Goal: Information Seeking & Learning: Learn about a topic

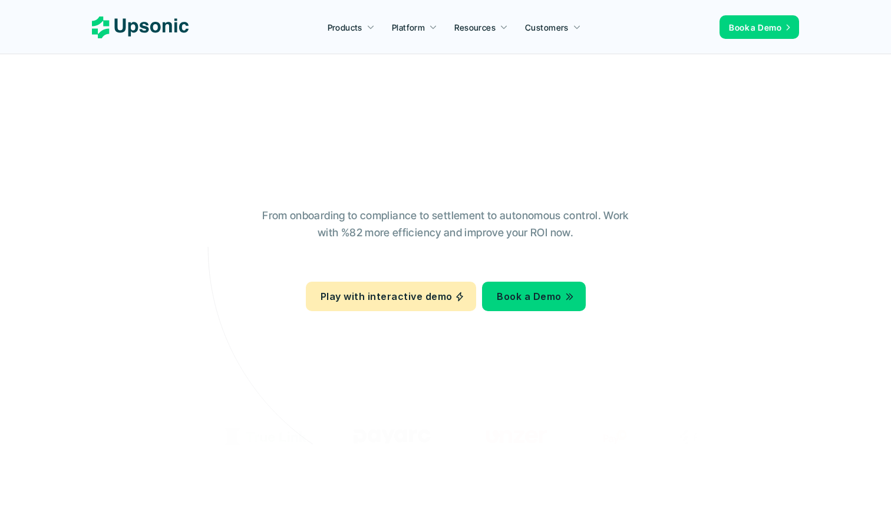
click at [98, 231] on icon at bounding box center [446, 247] width 792 height 792
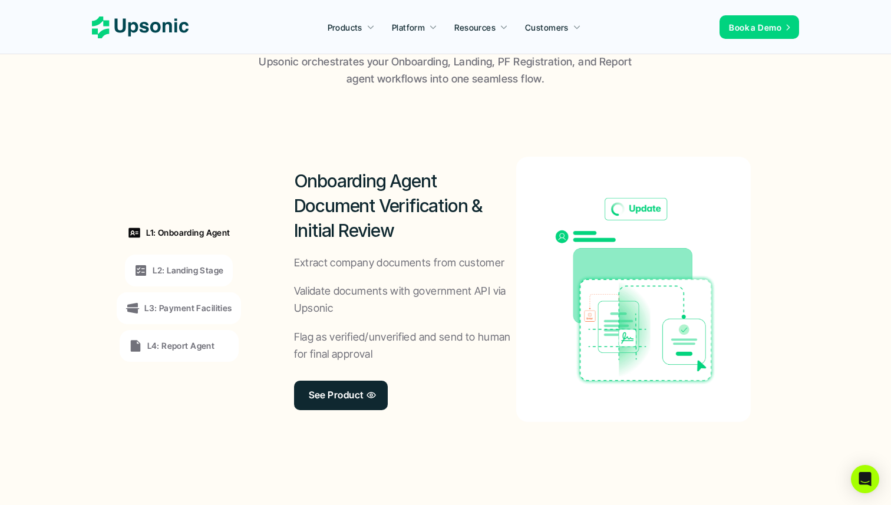
scroll to position [835, 0]
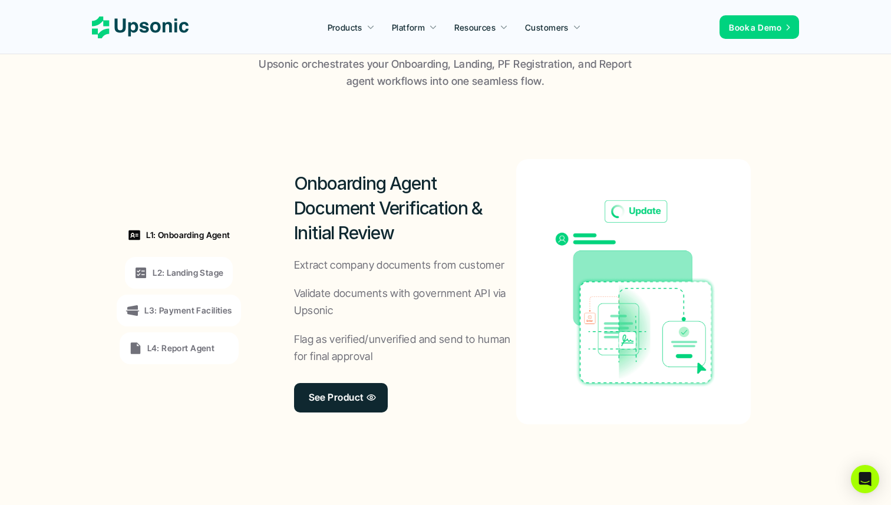
click at [205, 279] on div "L2: Landing Stage" at bounding box center [179, 273] width 90 height 14
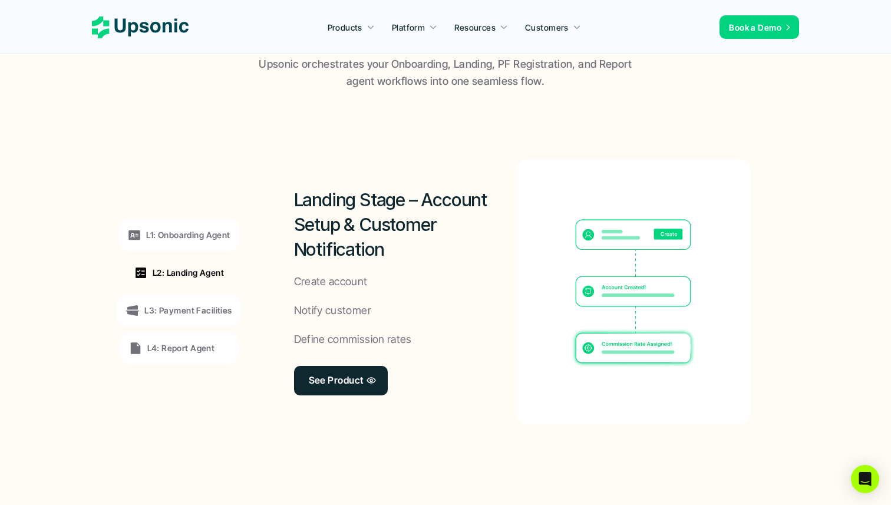
click at [202, 246] on div "L1: Onboarding Agent" at bounding box center [179, 235] width 120 height 32
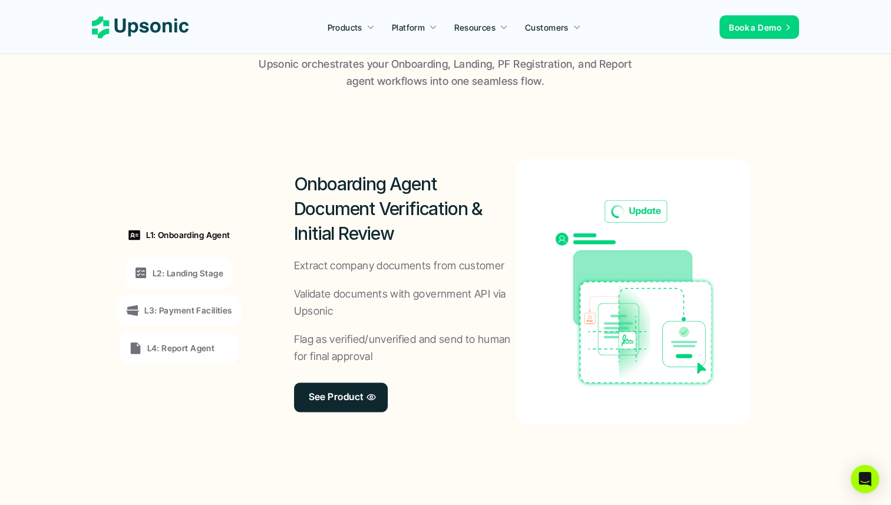
click at [195, 304] on div "L3: Payment Facilities" at bounding box center [179, 311] width 106 height 14
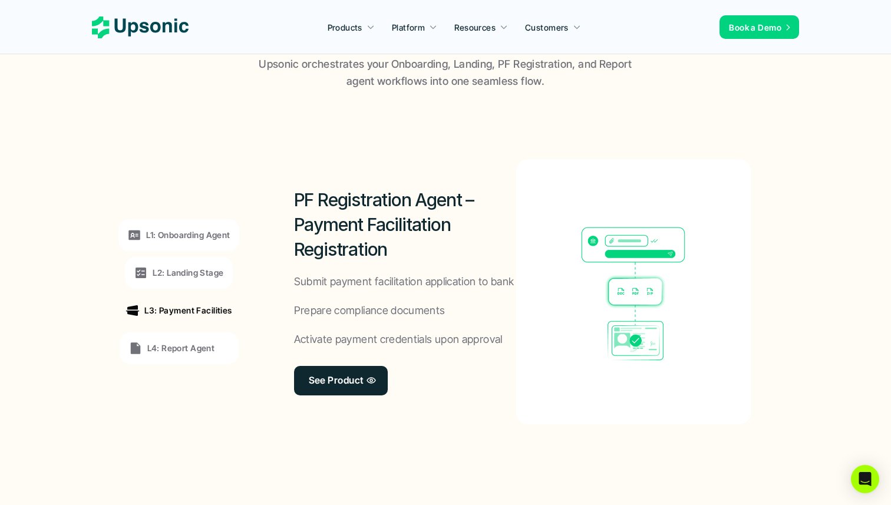
click at [198, 344] on p "L4: Report Agent" at bounding box center [181, 348] width 68 height 12
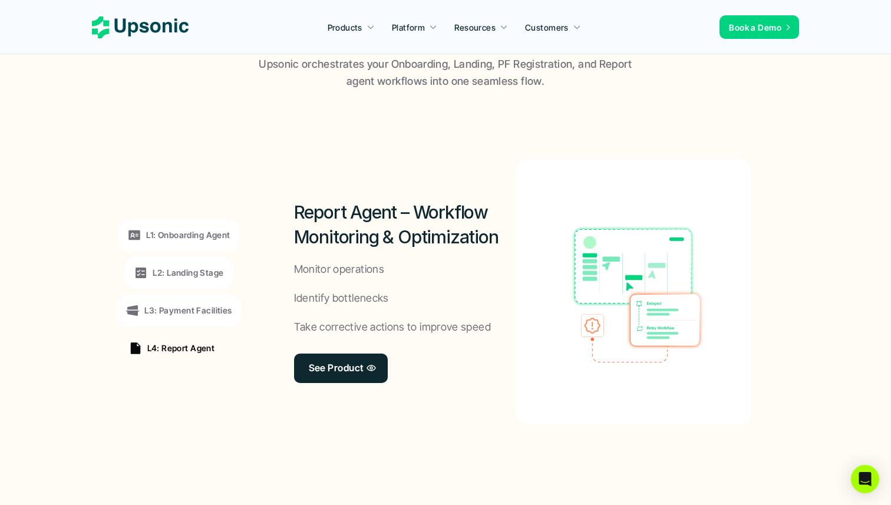
click at [205, 164] on div "L1: Onboarding Agent L2: Landing Stage L3: Payment Facilities L4: Report Agent" at bounding box center [179, 292] width 162 height 318
click at [229, 143] on div "L1: Onboarding Agent L2: Landing Stage L3: Payment Facilities L4: Report Agent" at bounding box center [179, 292] width 162 height 318
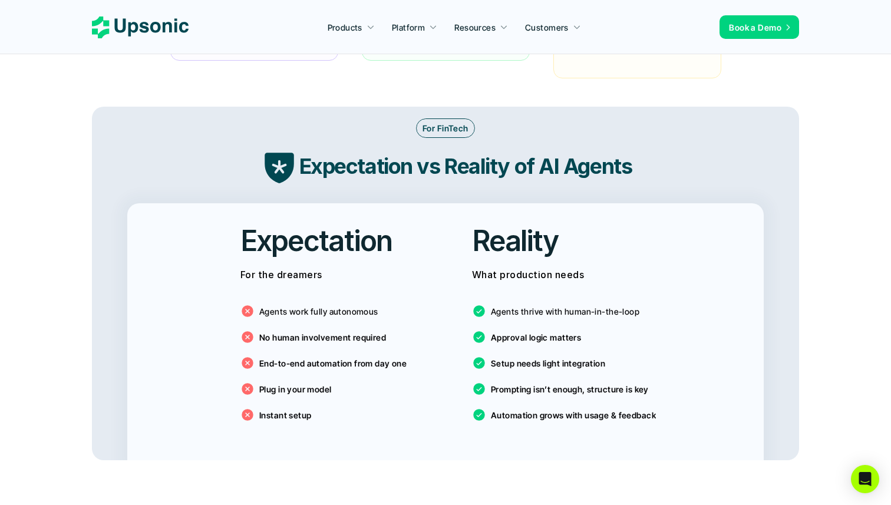
scroll to position [1886, 0]
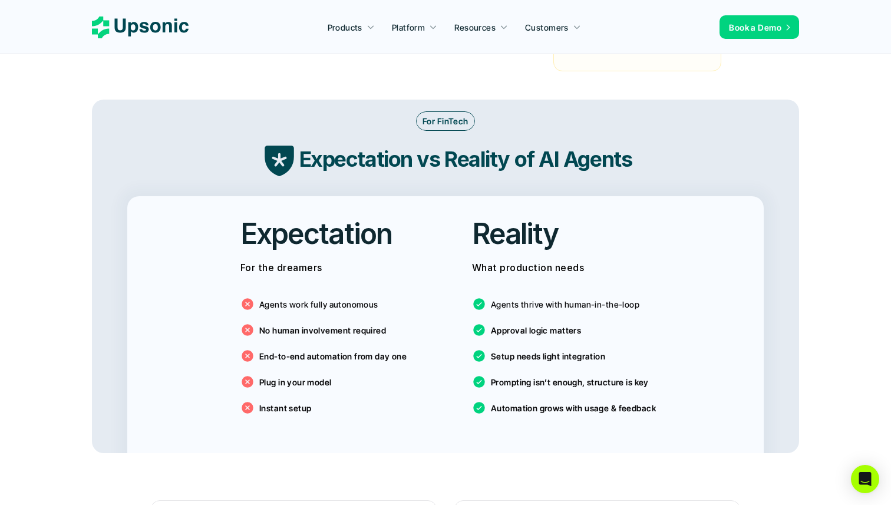
click at [229, 143] on div "Expectation vs Reality of AI Agents" at bounding box center [446, 159] width 684 height 39
click at [272, 146] on icon at bounding box center [279, 161] width 29 height 31
click at [326, 146] on strong "Expectation vs Reality of AI Agents" at bounding box center [466, 159] width 333 height 26
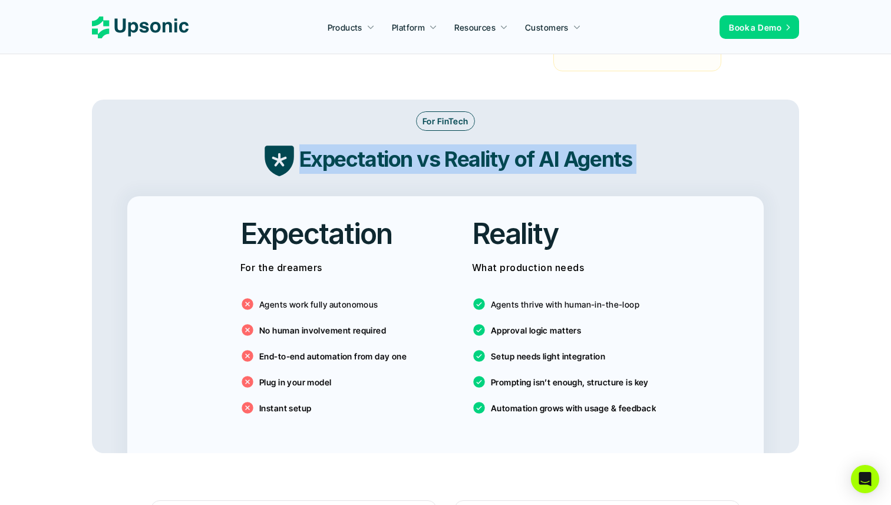
click at [326, 146] on strong "Expectation vs Reality of AI Agents" at bounding box center [466, 159] width 333 height 26
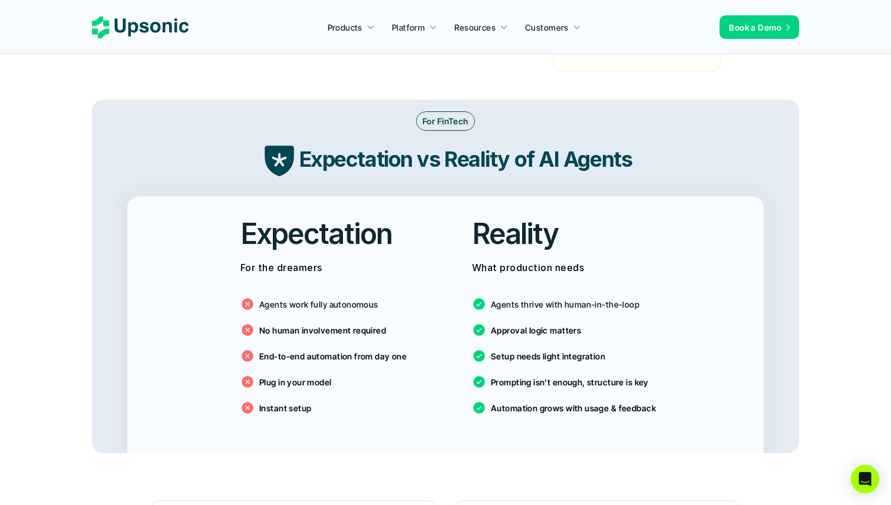
click at [346, 140] on div "Expectation vs Reality of AI Agents" at bounding box center [446, 159] width 684 height 39
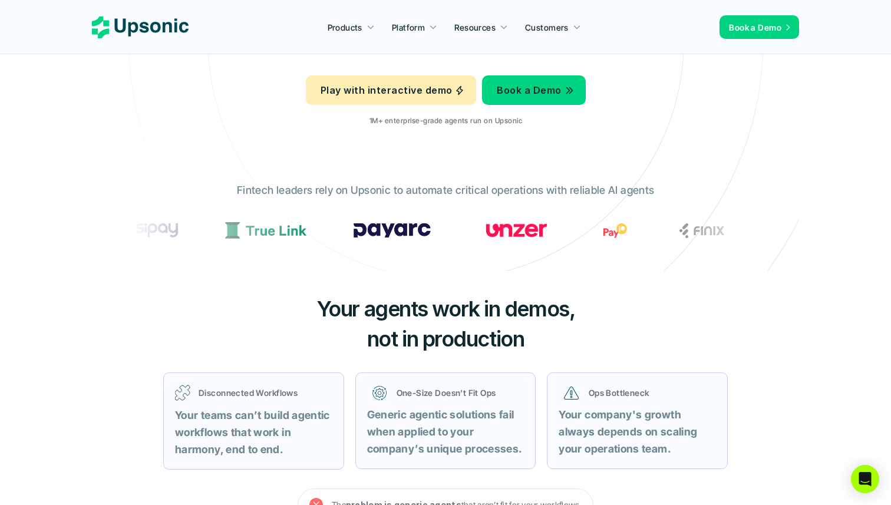
scroll to position [0, 0]
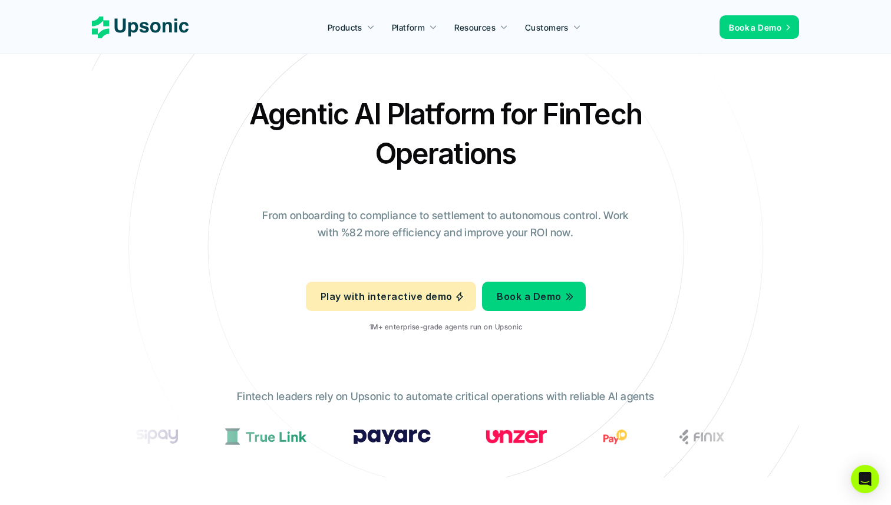
click at [407, 66] on icon at bounding box center [446, 247] width 792 height 792
